Goal: Information Seeking & Learning: Compare options

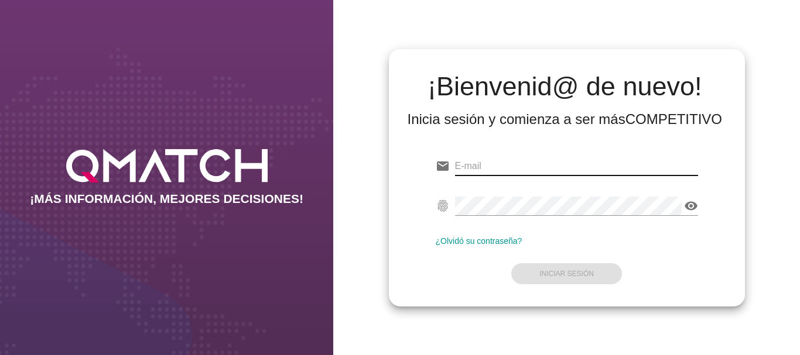
click at [484, 165] on input "email" at bounding box center [576, 166] width 243 height 19
type input "[EMAIL_ADDRESS][PERSON_NAME][DOMAIN_NAME]"
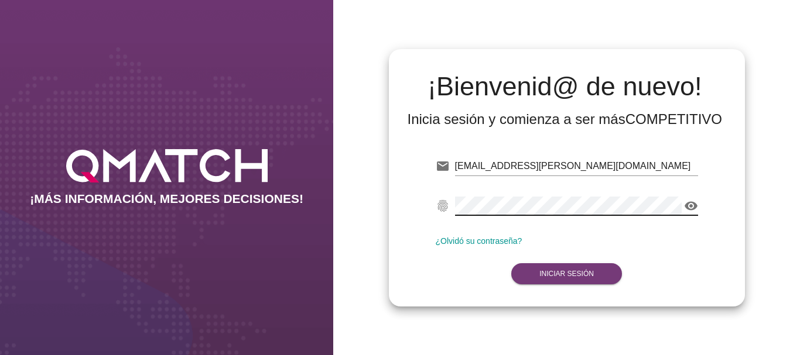
click at [577, 273] on strong "Iniciar Sesión" at bounding box center [566, 274] width 54 height 8
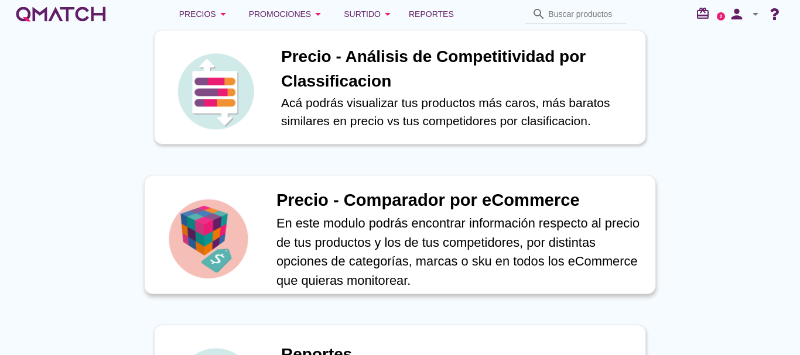
scroll to position [410, 0]
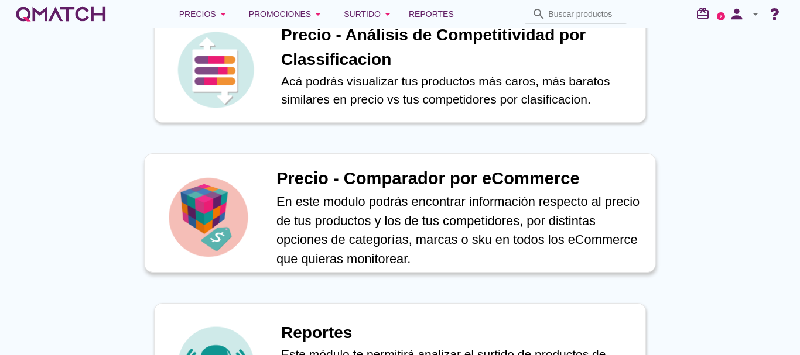
click at [372, 177] on h1 "Precio - Comparador por eCommerce" at bounding box center [459, 179] width 367 height 26
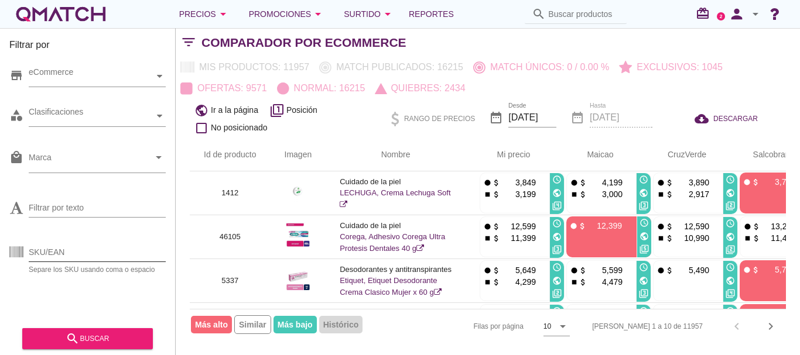
click at [48, 255] on input "SKU/EAN" at bounding box center [97, 252] width 137 height 19
paste input "20253 41196 80218 85276 87399 90643 93048 93853 93856 93860"
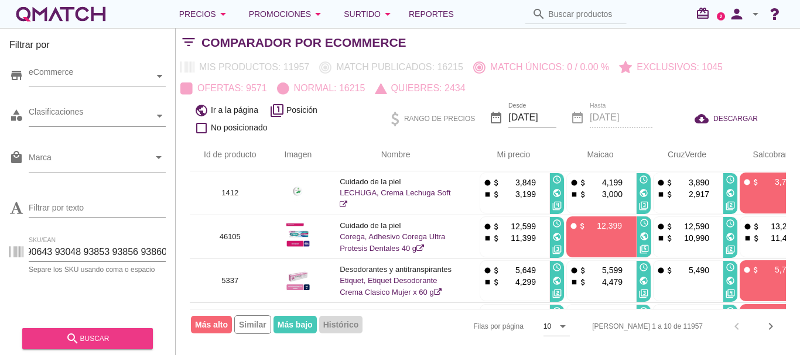
type input "20253 41196 80218 85276 87399 90643 93048 93853 93856 93860"
click at [92, 339] on div "search buscar" at bounding box center [88, 339] width 112 height 14
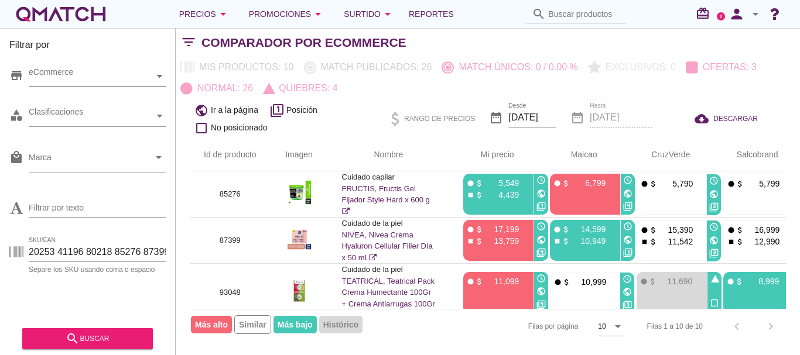
click at [160, 76] on icon at bounding box center [159, 76] width 5 height 5
click at [36, 97] on icon at bounding box center [38, 97] width 5 height 5
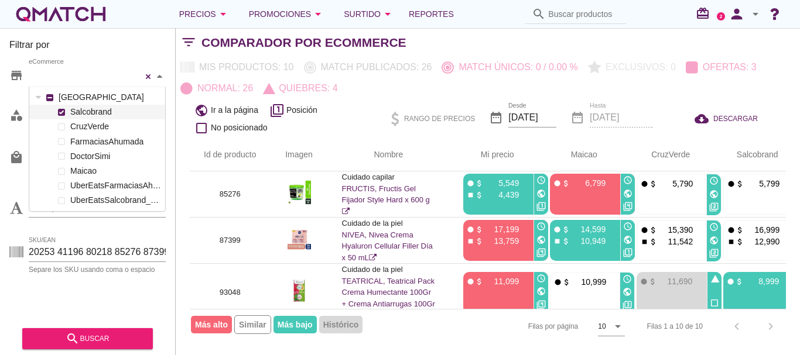
click at [61, 111] on span at bounding box center [61, 112] width 5 height 5
click at [60, 125] on div "[PERSON_NAME] FarmaciasAhumada DoctorSimi Maicao UberEatsFarmaciasAhumada_212 U…" at bounding box center [97, 156] width 136 height 103
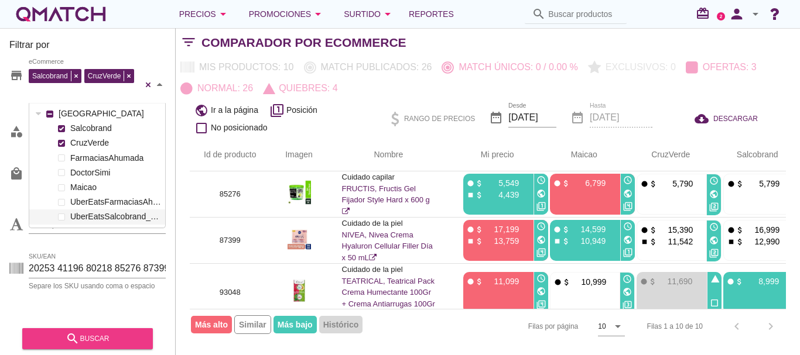
click at [74, 337] on icon "search" at bounding box center [73, 339] width 14 height 14
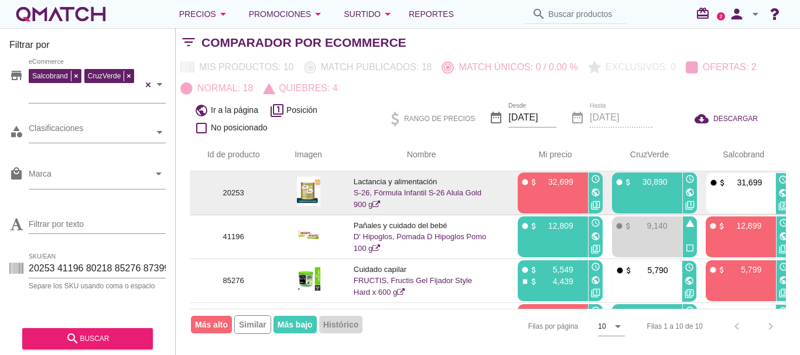
click at [595, 193] on icon "public" at bounding box center [595, 192] width 9 height 9
click at [690, 192] on icon "public" at bounding box center [689, 192] width 9 height 9
click at [783, 193] on icon "public" at bounding box center [782, 193] width 9 height 9
click at [596, 193] on icon "public" at bounding box center [595, 192] width 9 height 9
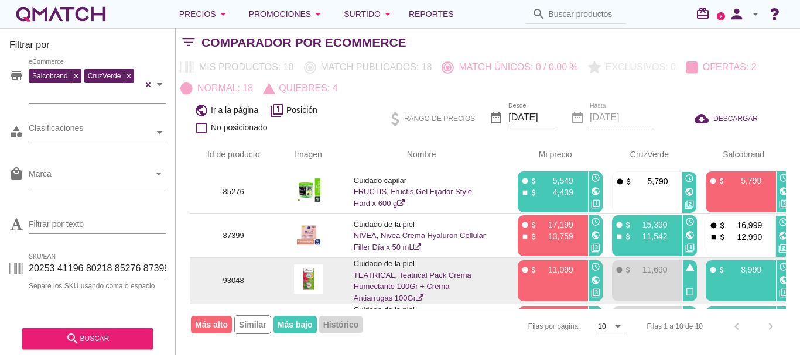
scroll to position [117, 0]
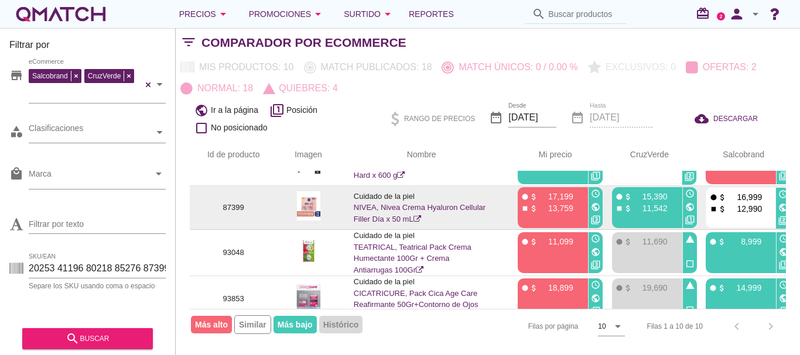
click at [593, 206] on icon "public" at bounding box center [595, 207] width 9 height 9
click at [690, 206] on icon "public" at bounding box center [689, 207] width 9 height 9
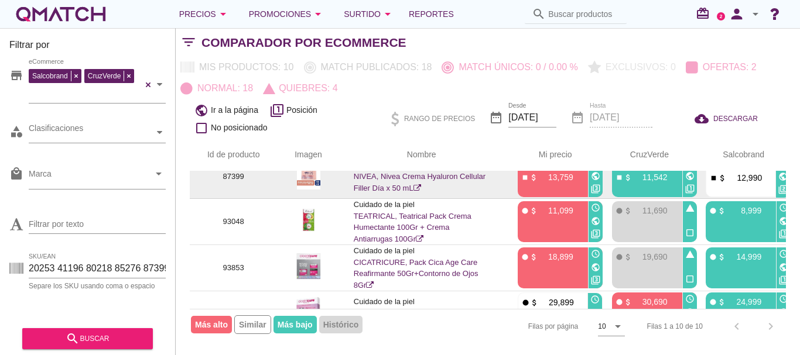
scroll to position [176, 0]
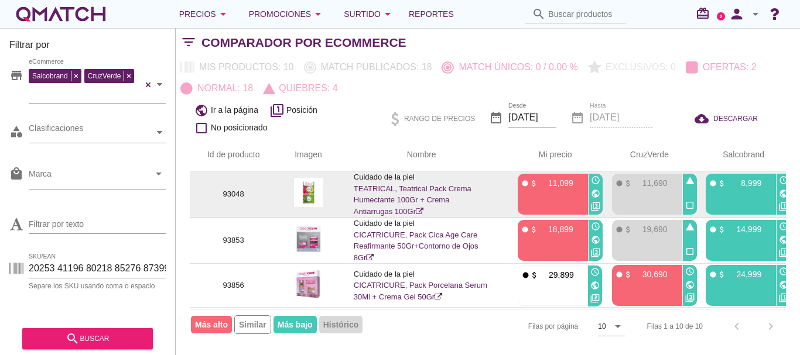
click at [597, 193] on icon "public" at bounding box center [595, 193] width 9 height 9
click at [783, 194] on icon "public" at bounding box center [783, 193] width 9 height 9
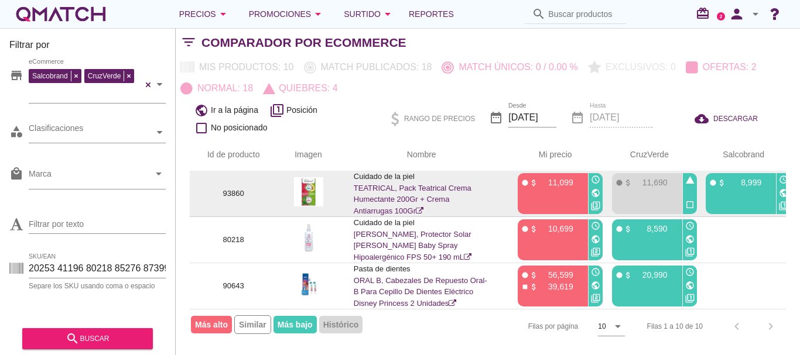
scroll to position [321, 0]
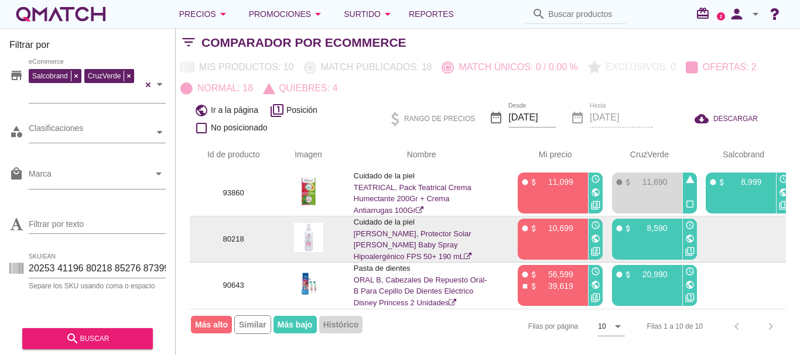
click at [594, 234] on icon "public" at bounding box center [595, 238] width 9 height 9
click at [689, 234] on icon "public" at bounding box center [689, 238] width 9 height 9
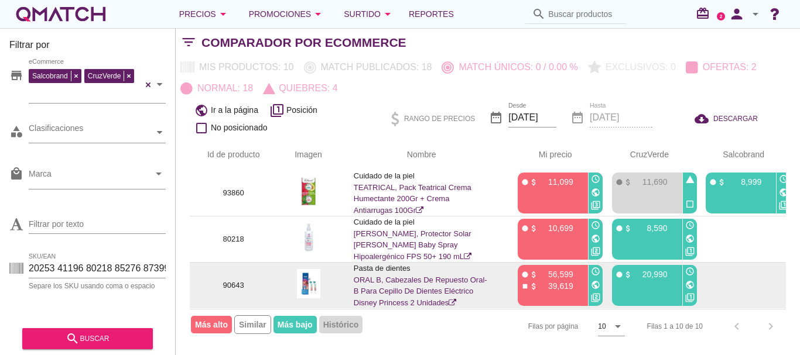
click at [594, 280] on icon "public" at bounding box center [595, 284] width 9 height 9
click at [689, 280] on icon "public" at bounding box center [689, 284] width 9 height 9
